Goal: Feedback & Contribution: Submit feedback/report problem

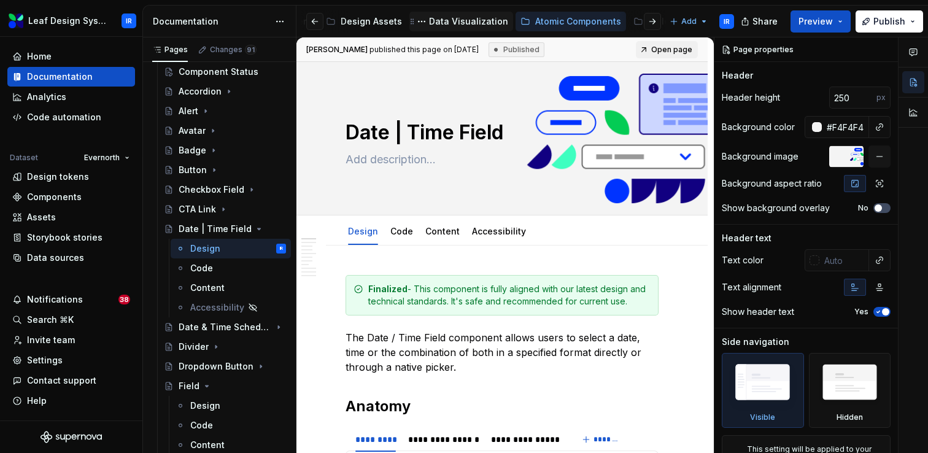
scroll to position [0, 160]
click at [534, 31] on div "Atomic Components" at bounding box center [565, 22] width 110 height 20
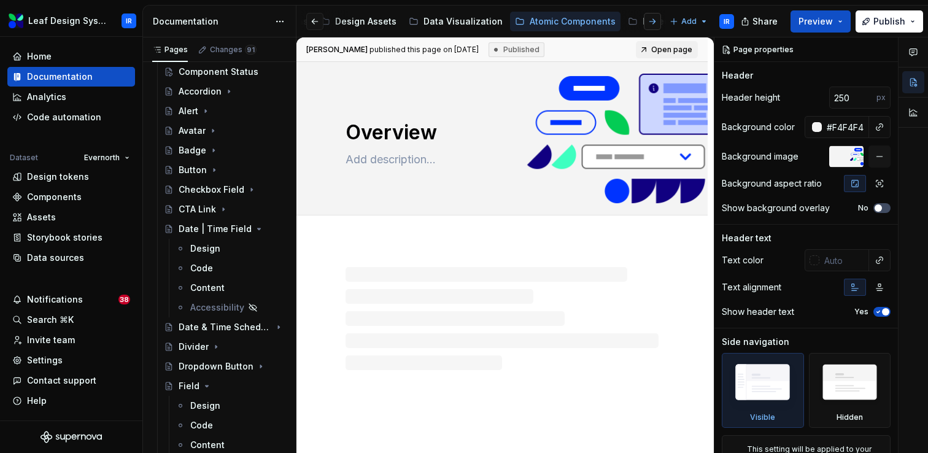
click at [652, 20] on button "button" at bounding box center [652, 21] width 17 height 17
click at [407, 22] on div "Molecular Patterns" at bounding box center [440, 21] width 82 height 12
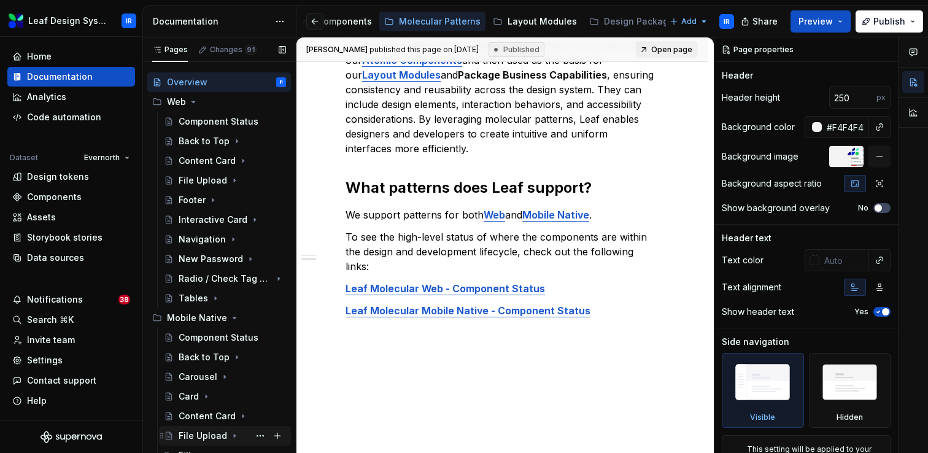
scroll to position [16, 0]
click at [193, 297] on div "Tables" at bounding box center [193, 299] width 29 height 12
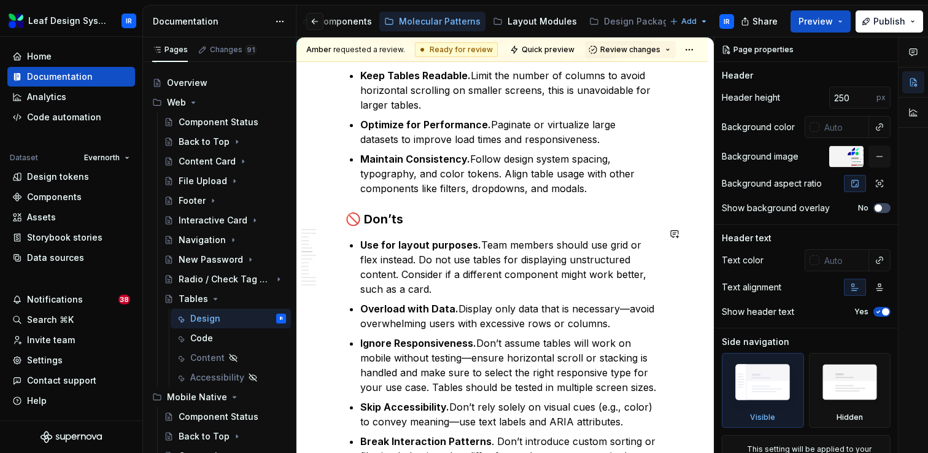
scroll to position [1749, 0]
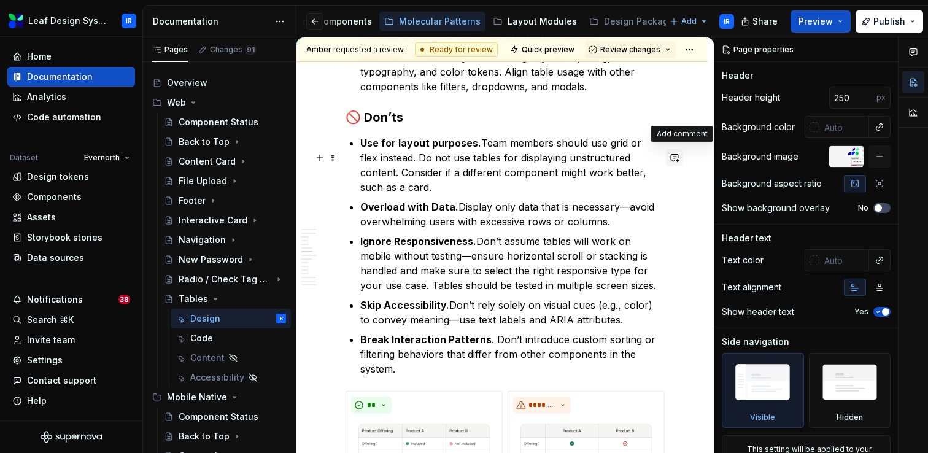
type textarea "*"
click at [679, 161] on button "button" at bounding box center [674, 157] width 17 height 17
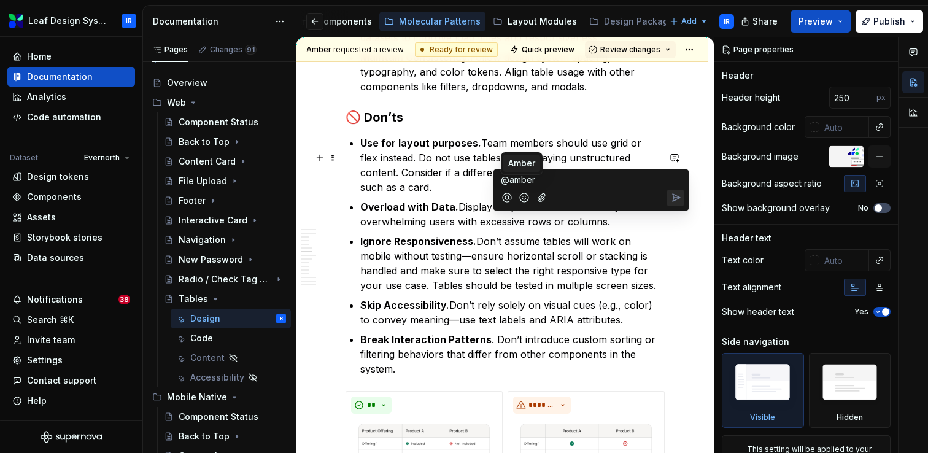
click at [520, 157] on span "Amber" at bounding box center [521, 163] width 27 height 12
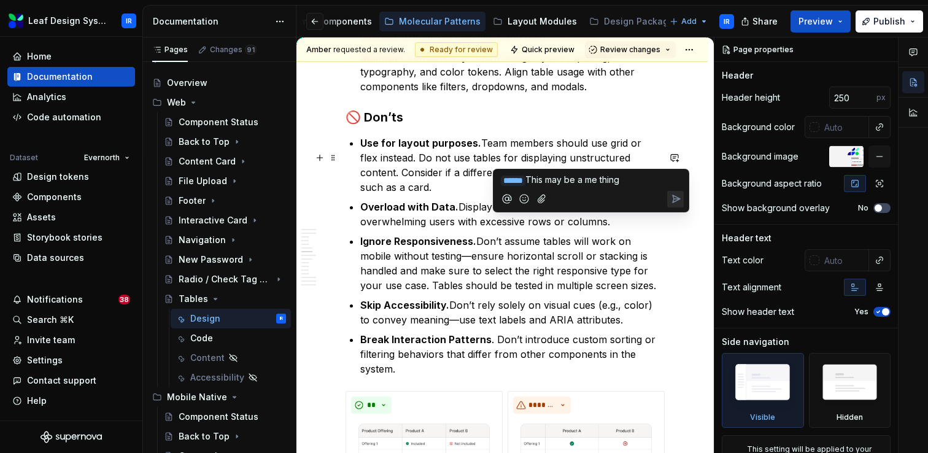
click at [604, 178] on span "This may be a me thing" at bounding box center [572, 179] width 94 height 10
drag, startPoint x: 653, startPoint y: 180, endPoint x: 595, endPoint y: 181, distance: 57.7
click at [595, 181] on p "﻿ * ***** ﻿ This may be a 'me thing" at bounding box center [591, 180] width 180 height 14
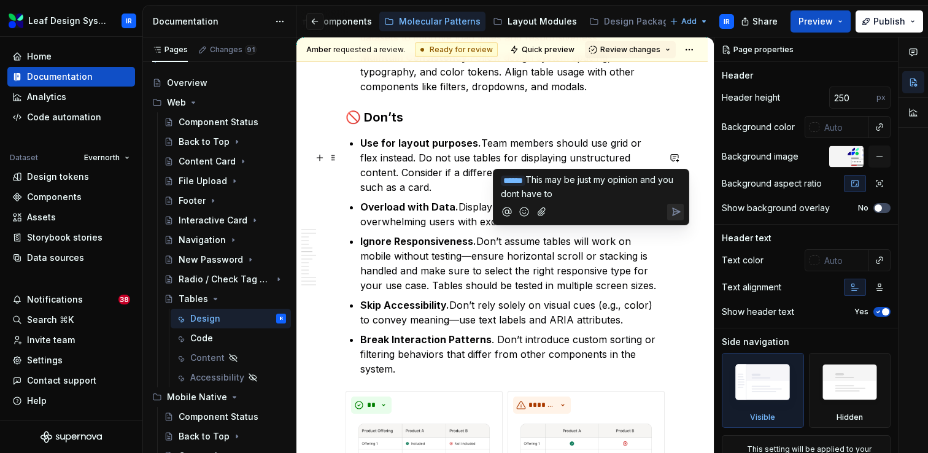
drag, startPoint x: 595, startPoint y: 191, endPoint x: 547, endPoint y: 177, distance: 50.5
click at [547, 177] on p "﻿ * ***** ﻿ This may be just my opinion and you dont have to" at bounding box center [591, 186] width 180 height 27
click at [585, 190] on p "﻿ * ***** ﻿ This may be just my opinion and you dont have to" at bounding box center [591, 186] width 180 height 27
drag, startPoint x: 572, startPoint y: 194, endPoint x: 546, endPoint y: 177, distance: 31.0
click at [546, 177] on p "﻿ * ***** ﻿ This may be just my opinion and you dont have to" at bounding box center [591, 186] width 180 height 27
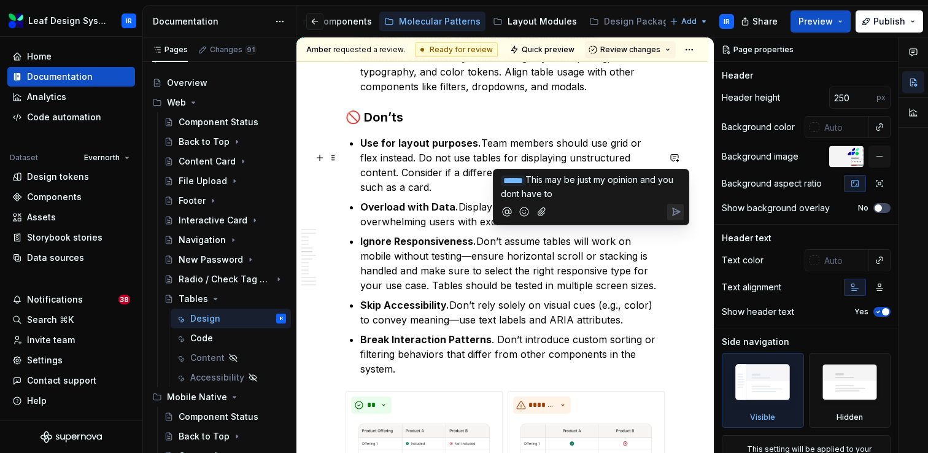
click at [580, 193] on p "﻿ * ***** ﻿ This may be just my opinion and you dont have to" at bounding box center [591, 186] width 180 height 27
drag, startPoint x: 579, startPoint y: 195, endPoint x: 546, endPoint y: 177, distance: 37.9
click at [546, 177] on p "﻿ * ***** ﻿ This may be just my opinion and you dont have to" at bounding box center [591, 186] width 180 height 27
click at [592, 182] on span "I would add 'do not' and 'avoid' to each of" at bounding box center [585, 186] width 169 height 25
click at [598, 196] on p "﻿ * ***** ﻿ I would add words like 'do not' and 'avoid' to each of" at bounding box center [591, 186] width 180 height 27
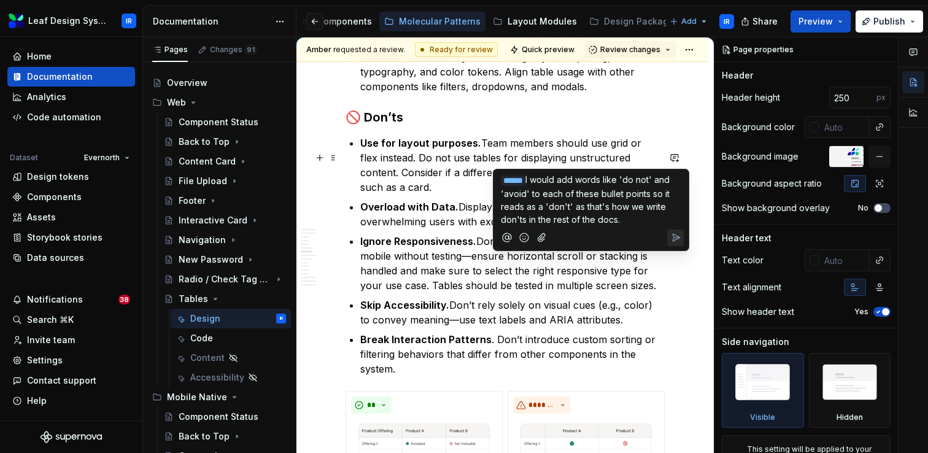
click at [642, 207] on span "I would add words like 'do not' and 'avoid' to each of these bullet points so i…" at bounding box center [586, 199] width 171 height 50
drag, startPoint x: 672, startPoint y: 207, endPoint x: 637, endPoint y: 206, distance: 35.0
click at [637, 206] on span "I would add words like 'do not' and 'avoid' to each of these bullet points so i…" at bounding box center [586, 199] width 171 height 50
drag, startPoint x: 680, startPoint y: 207, endPoint x: 638, endPoint y: 209, distance: 42.4
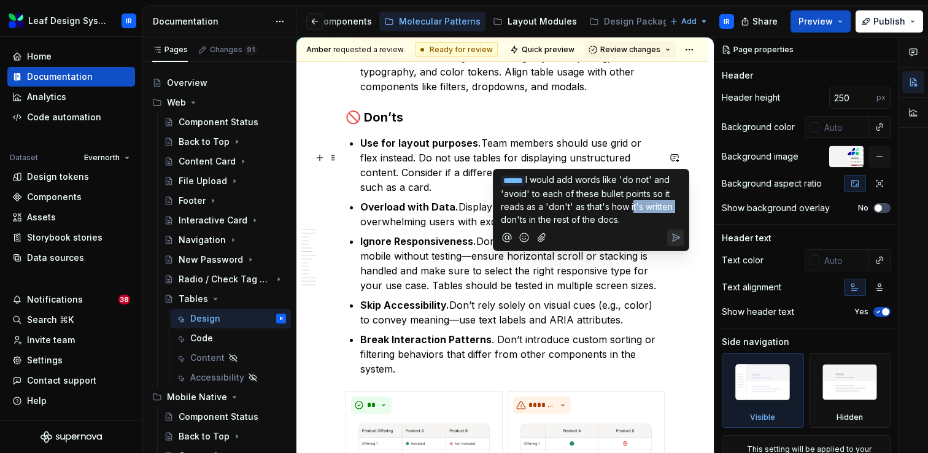
click at [638, 209] on span "I would add words like 'do not' and 'avoid' to each of these bullet points so i…" at bounding box center [588, 199] width 174 height 50
drag, startPoint x: 502, startPoint y: 218, endPoint x: 639, endPoint y: 206, distance: 138.0
click at [639, 206] on span "I would add words like 'do not' and 'avoid' to each of these bullet points so i…" at bounding box center [586, 199] width 171 height 50
click at [501, 221] on span "I would add words like 'do not' and 'avoid' to each of these bullet points so i…" at bounding box center [588, 199] width 174 height 50
click at [674, 239] on icon "Send" at bounding box center [675, 237] width 12 height 12
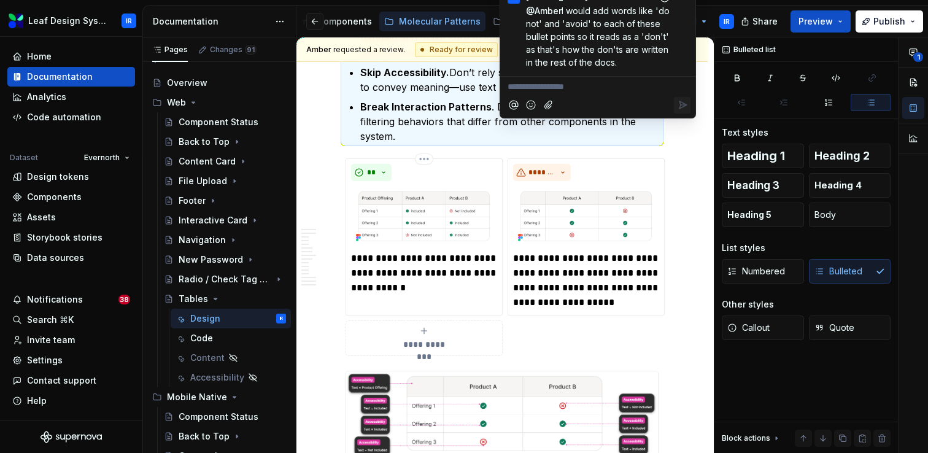
scroll to position [1983, 0]
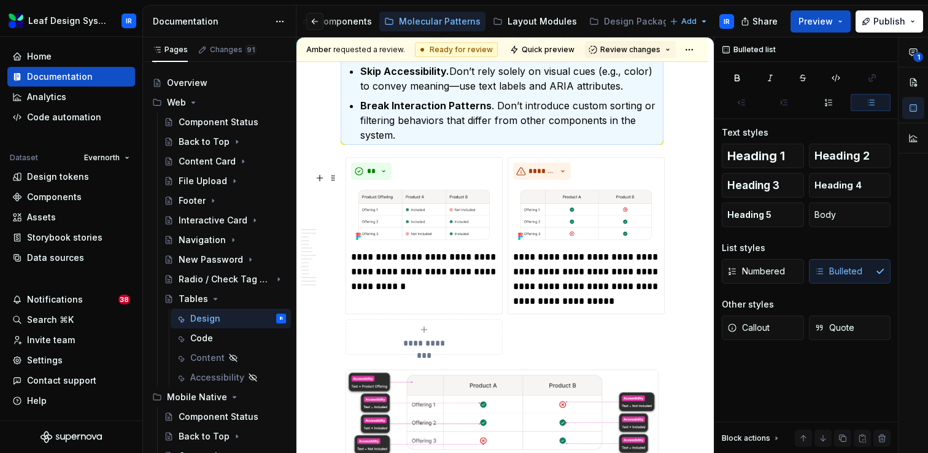
type textarea "*"
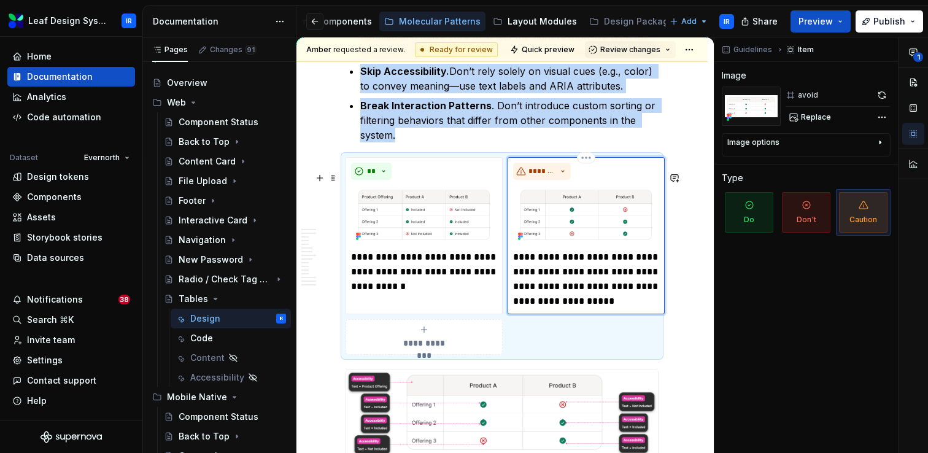
click at [609, 175] on div "**********" at bounding box center [585, 236] width 157 height 158
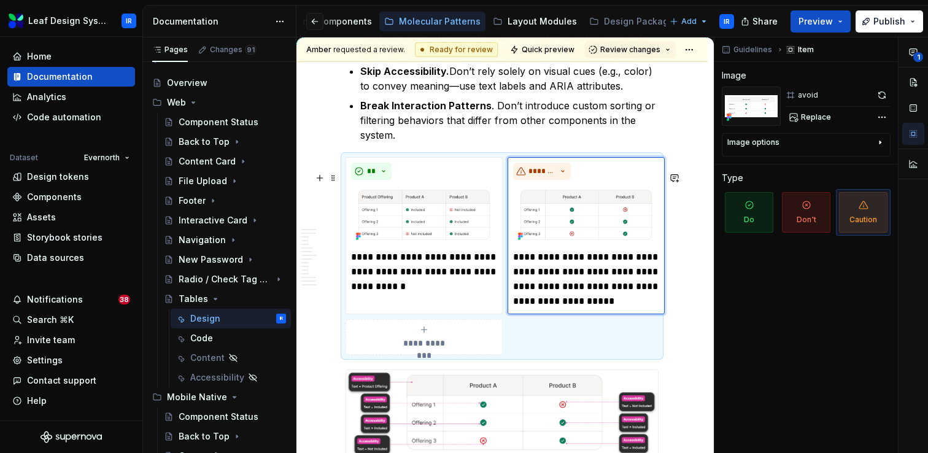
click at [555, 338] on div "**********" at bounding box center [501, 256] width 313 height 198
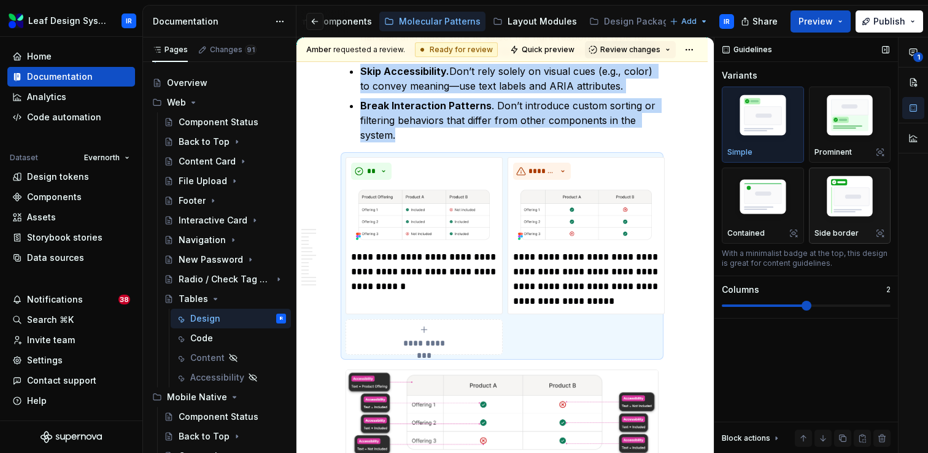
click at [834, 222] on img "button" at bounding box center [849, 198] width 71 height 53
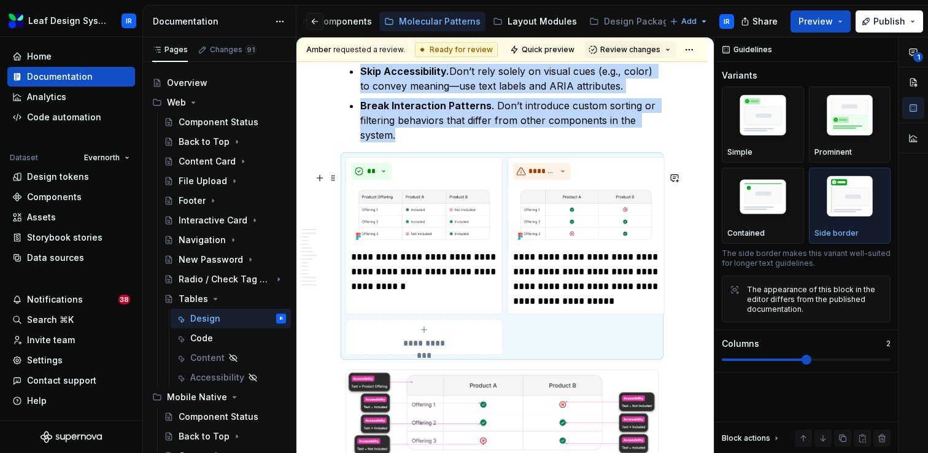
click at [682, 323] on div "**********" at bounding box center [504, 245] width 417 height 416
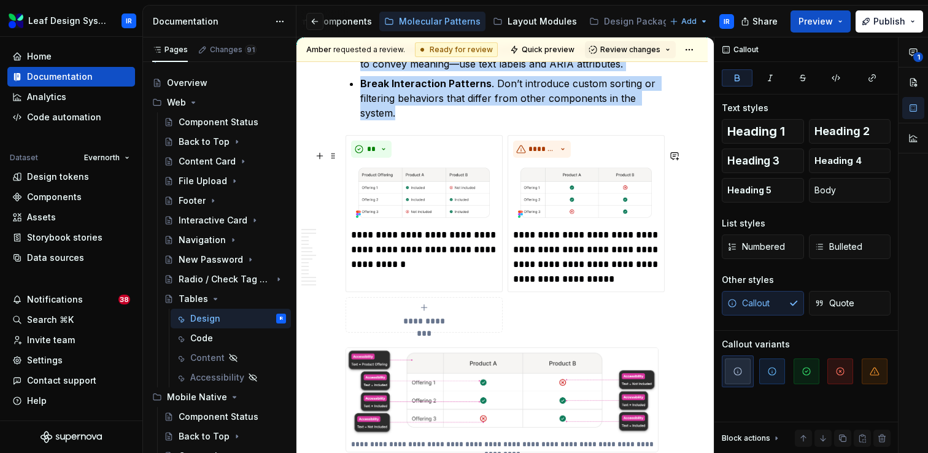
scroll to position [1979, 0]
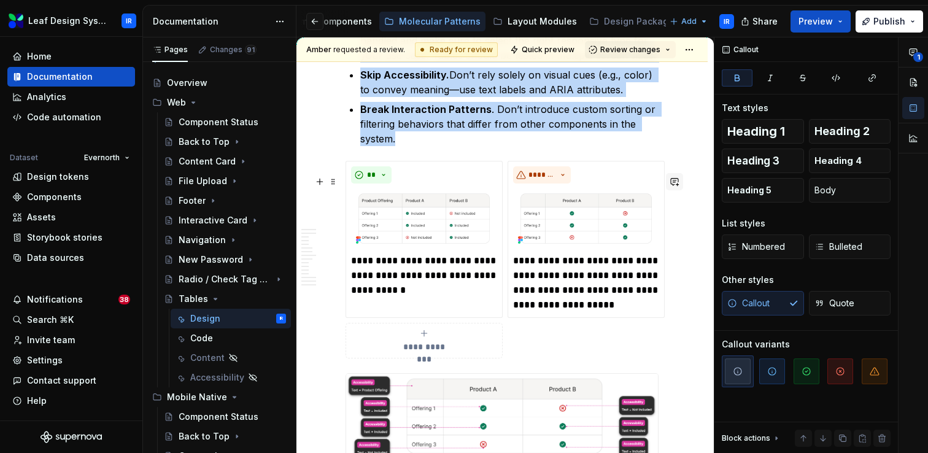
click at [681, 181] on button "button" at bounding box center [674, 181] width 17 height 17
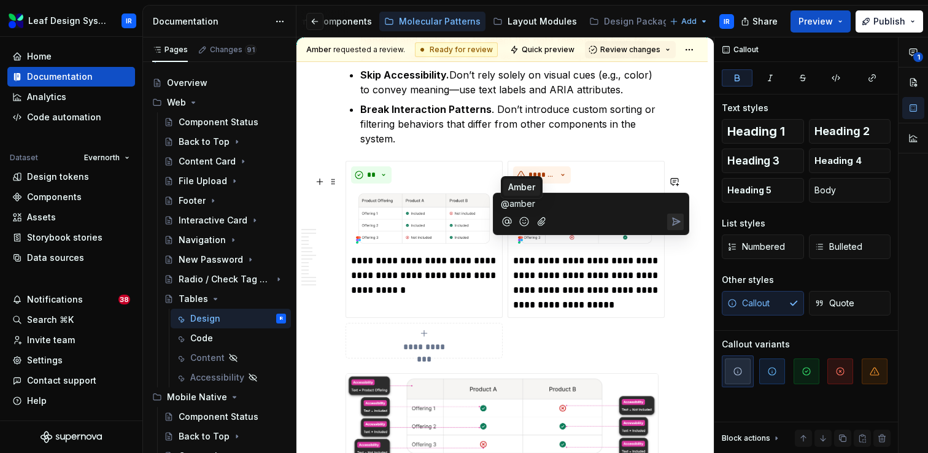
click at [524, 185] on span "Amber" at bounding box center [521, 187] width 27 height 12
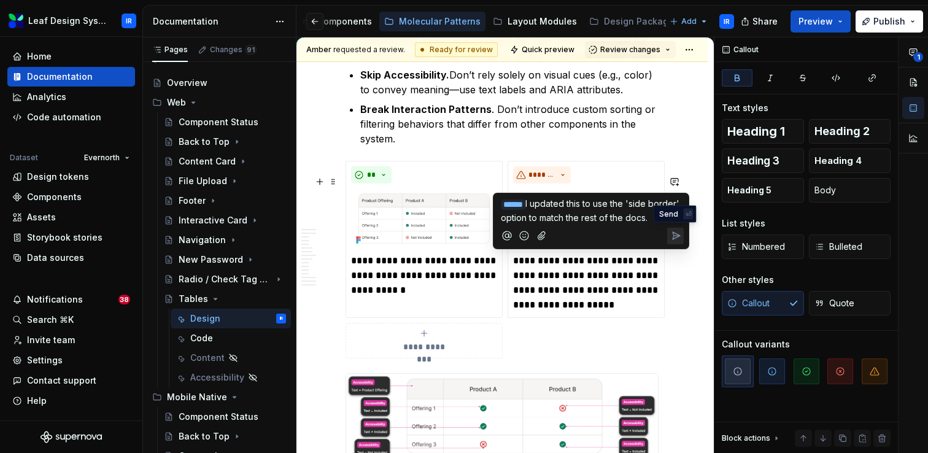
click at [677, 236] on icon "Send" at bounding box center [676, 235] width 7 height 7
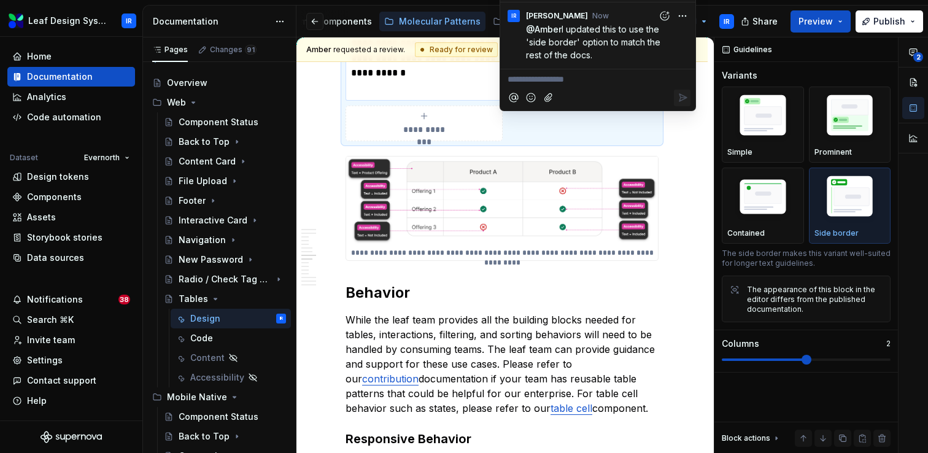
scroll to position [2197, 0]
type textarea "*"
click at [512, 364] on p "While the leaf team provides all the building blocks needed for tables, interac…" at bounding box center [501, 362] width 313 height 103
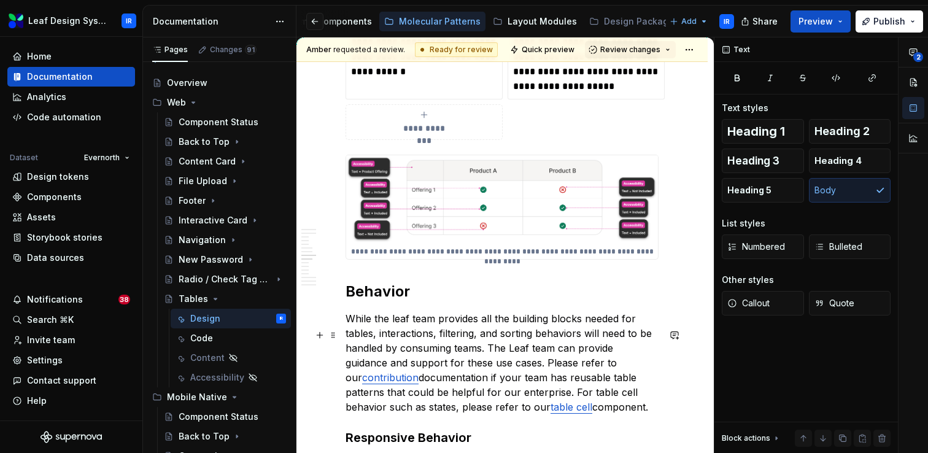
click at [549, 409] on p "While the leaf team provides all the building blocks needed for tables, interac…" at bounding box center [501, 362] width 313 height 103
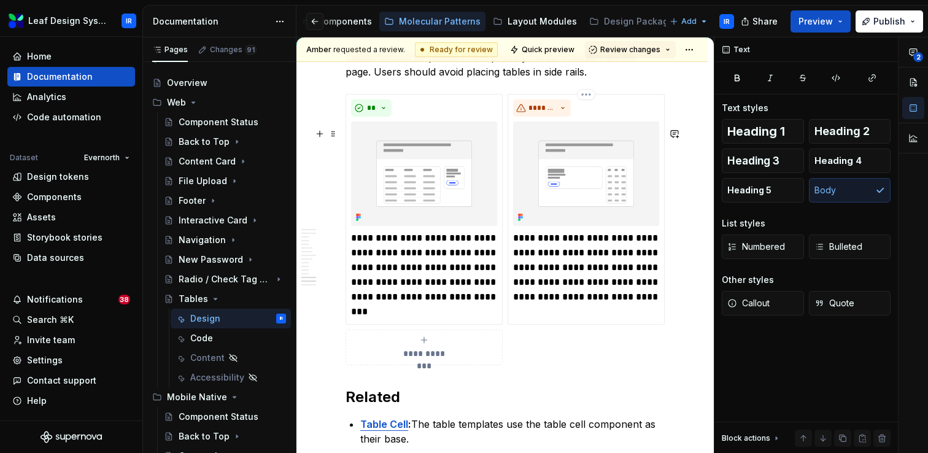
scroll to position [3993, 0]
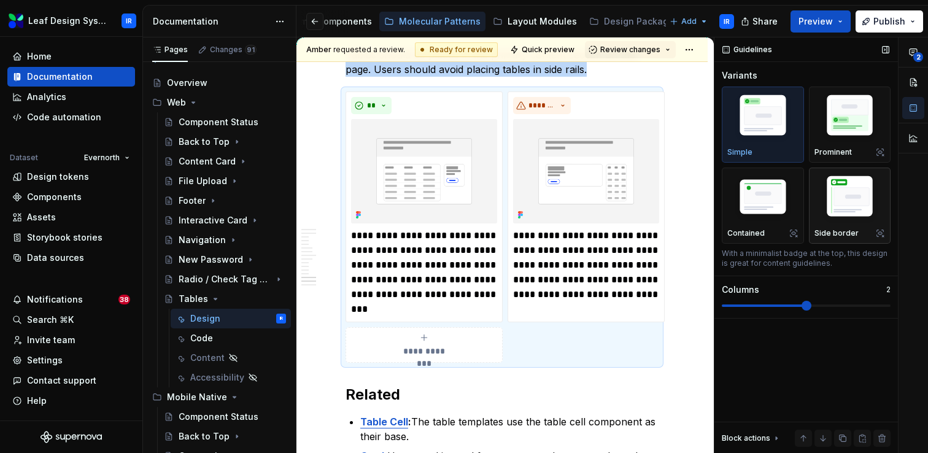
click at [852, 187] on img "button" at bounding box center [849, 198] width 71 height 53
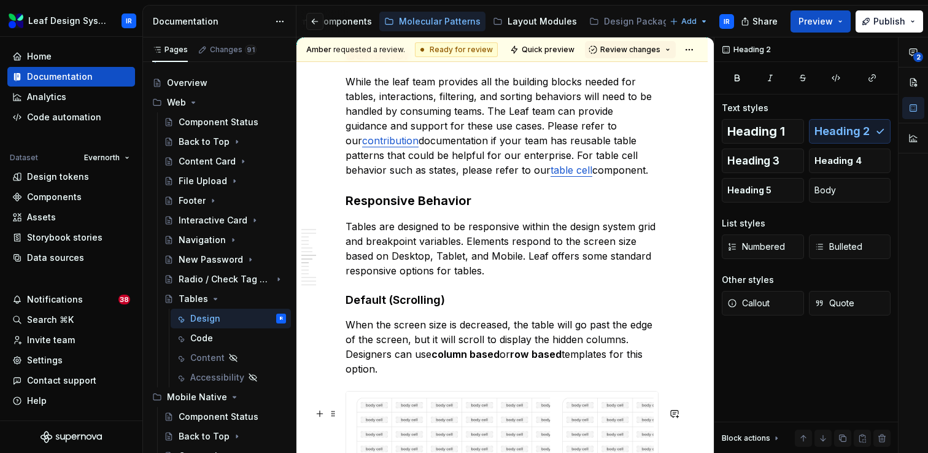
scroll to position [2437, 0]
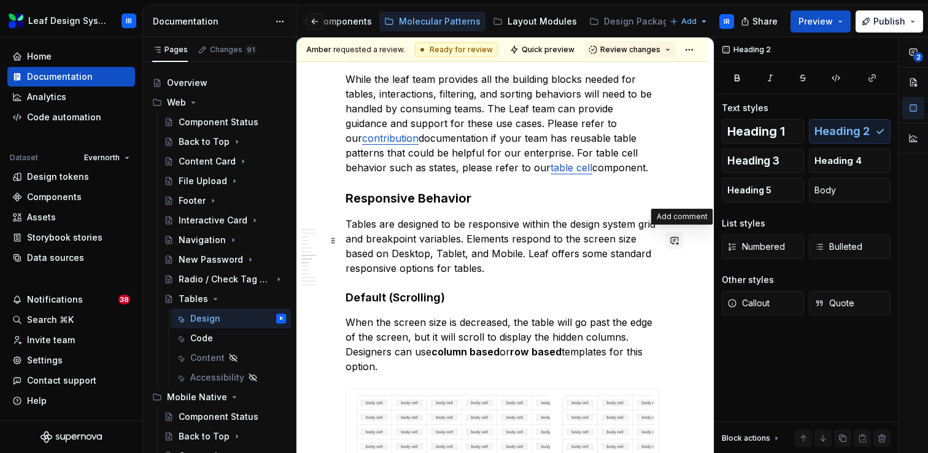
click at [683, 239] on button "button" at bounding box center [674, 240] width 17 height 17
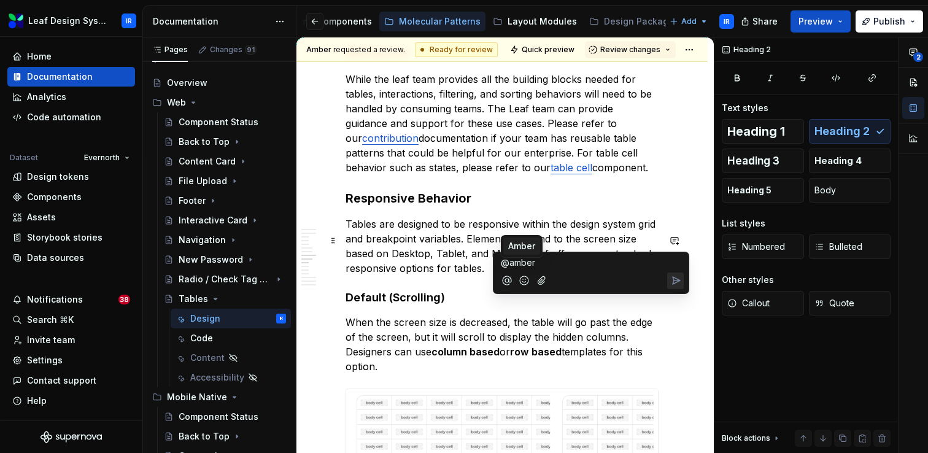
click at [530, 245] on span "Amber" at bounding box center [521, 246] width 27 height 12
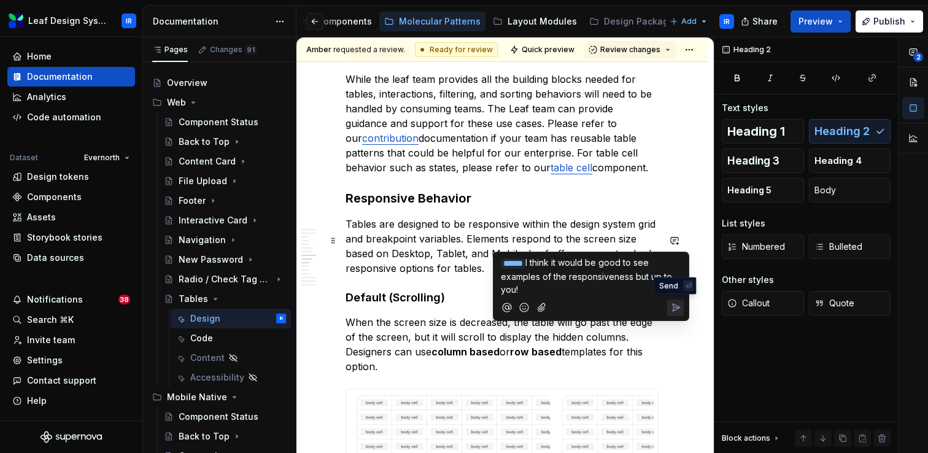
click at [673, 309] on icon "Send" at bounding box center [676, 307] width 7 height 7
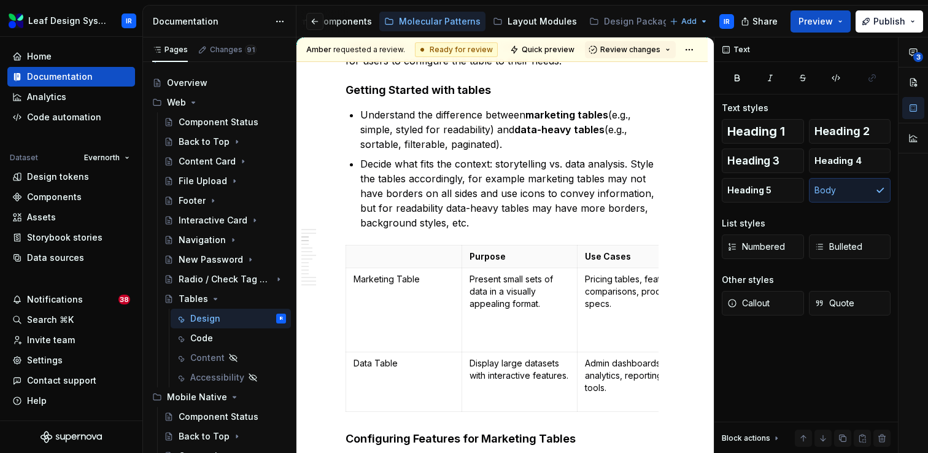
scroll to position [812, 0]
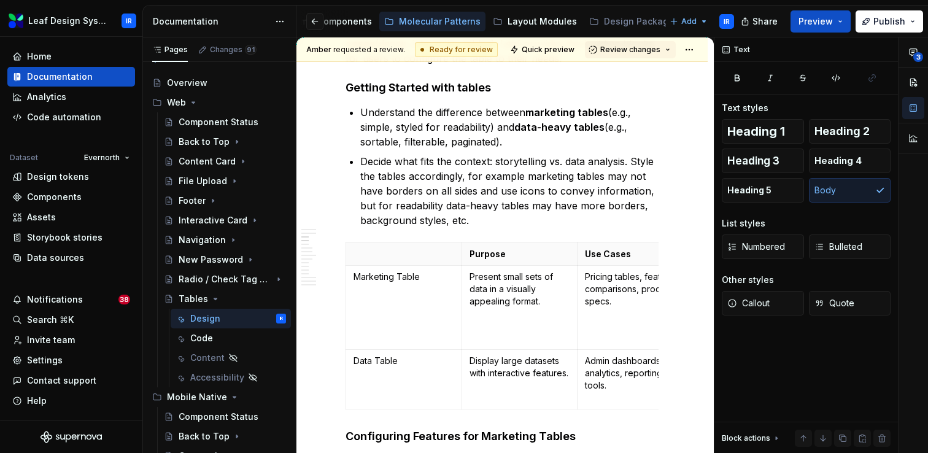
click at [647, 220] on p "Decide what fits the context: storytelling vs. data analysis. Style the tables …" at bounding box center [509, 191] width 298 height 74
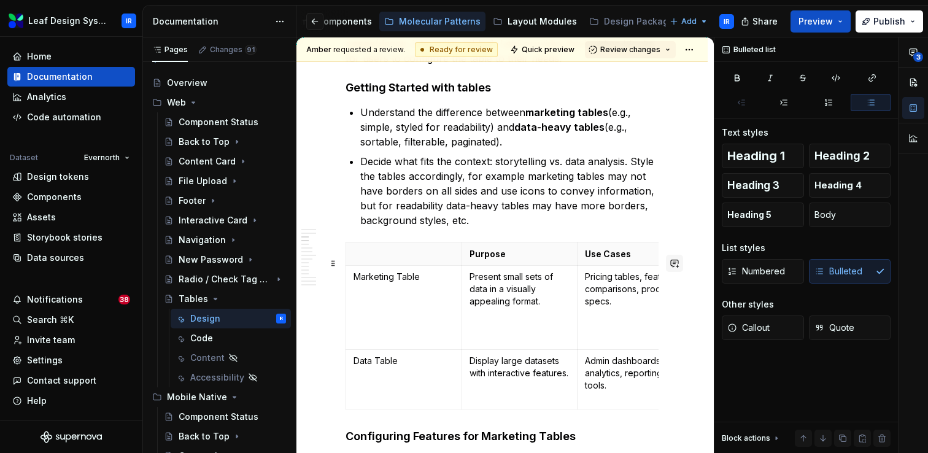
click at [679, 261] on button "button" at bounding box center [674, 263] width 17 height 17
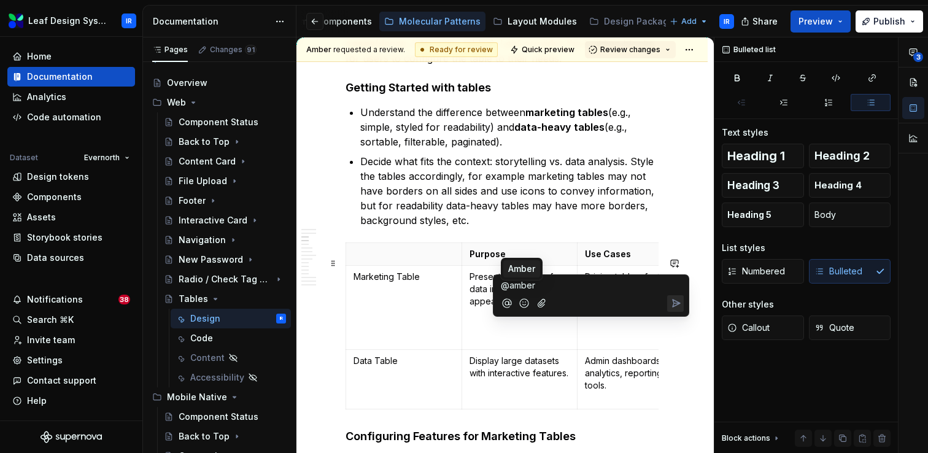
click at [529, 263] on span "Amber" at bounding box center [521, 269] width 27 height 12
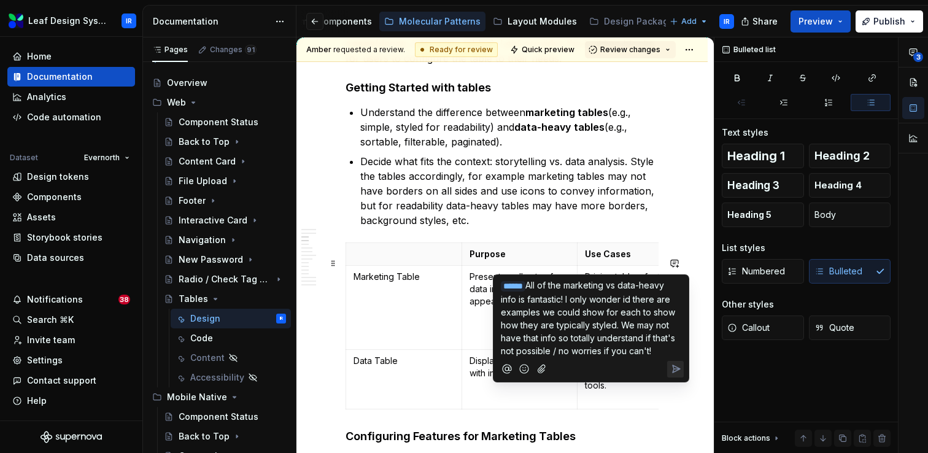
click at [658, 299] on span "All of the marketing vs data-heavy info is fantastic! I only wonder id there ar…" at bounding box center [589, 318] width 177 height 76
click at [579, 350] on span "All of the marketing vs data-heavy info is fantastic! I only wonder if there ar…" at bounding box center [589, 318] width 177 height 76
click at [673, 372] on icon "Send" at bounding box center [676, 368] width 7 height 7
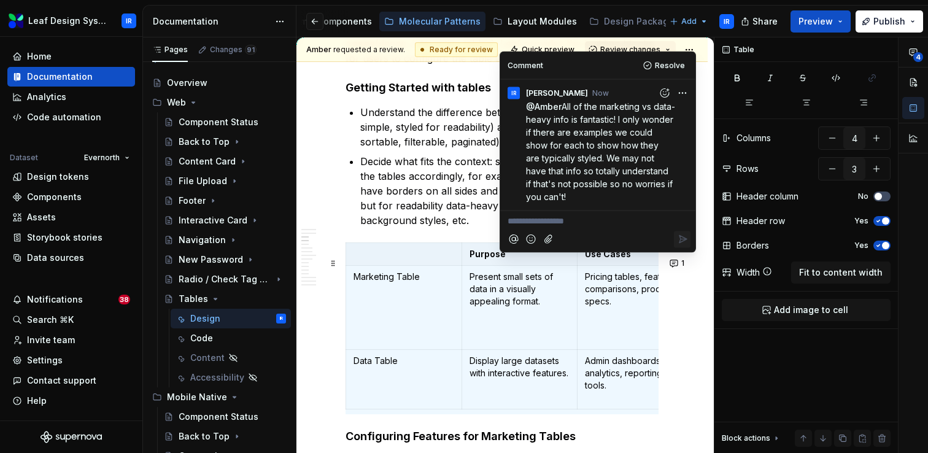
click at [651, 344] on td "Pricing tables, feature comparisons, product specs." at bounding box center [635, 307] width 116 height 84
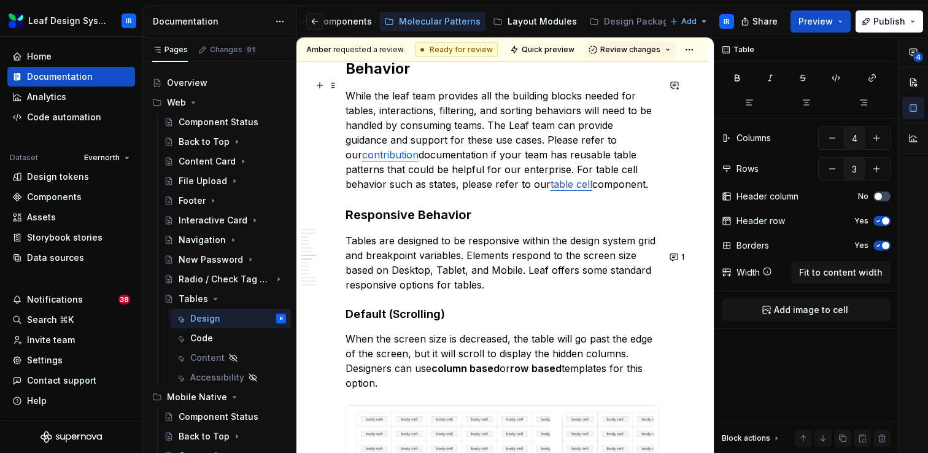
scroll to position [2254, 0]
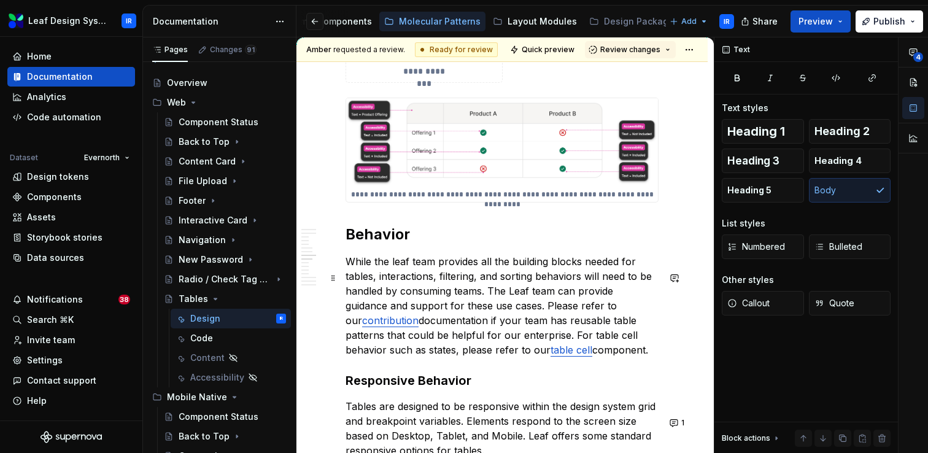
click at [478, 357] on p "While the leaf team provides all the building blocks needed for tables, interac…" at bounding box center [501, 305] width 313 height 103
click at [521, 308] on p "While the leaf team provides all the building blocks needed for tables, interac…" at bounding box center [501, 305] width 313 height 103
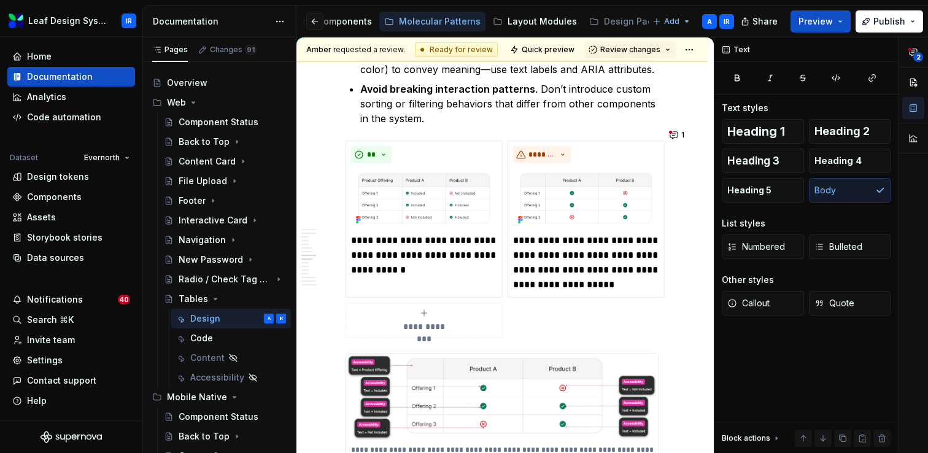
type textarea "*"
